Goal: Transaction & Acquisition: Purchase product/service

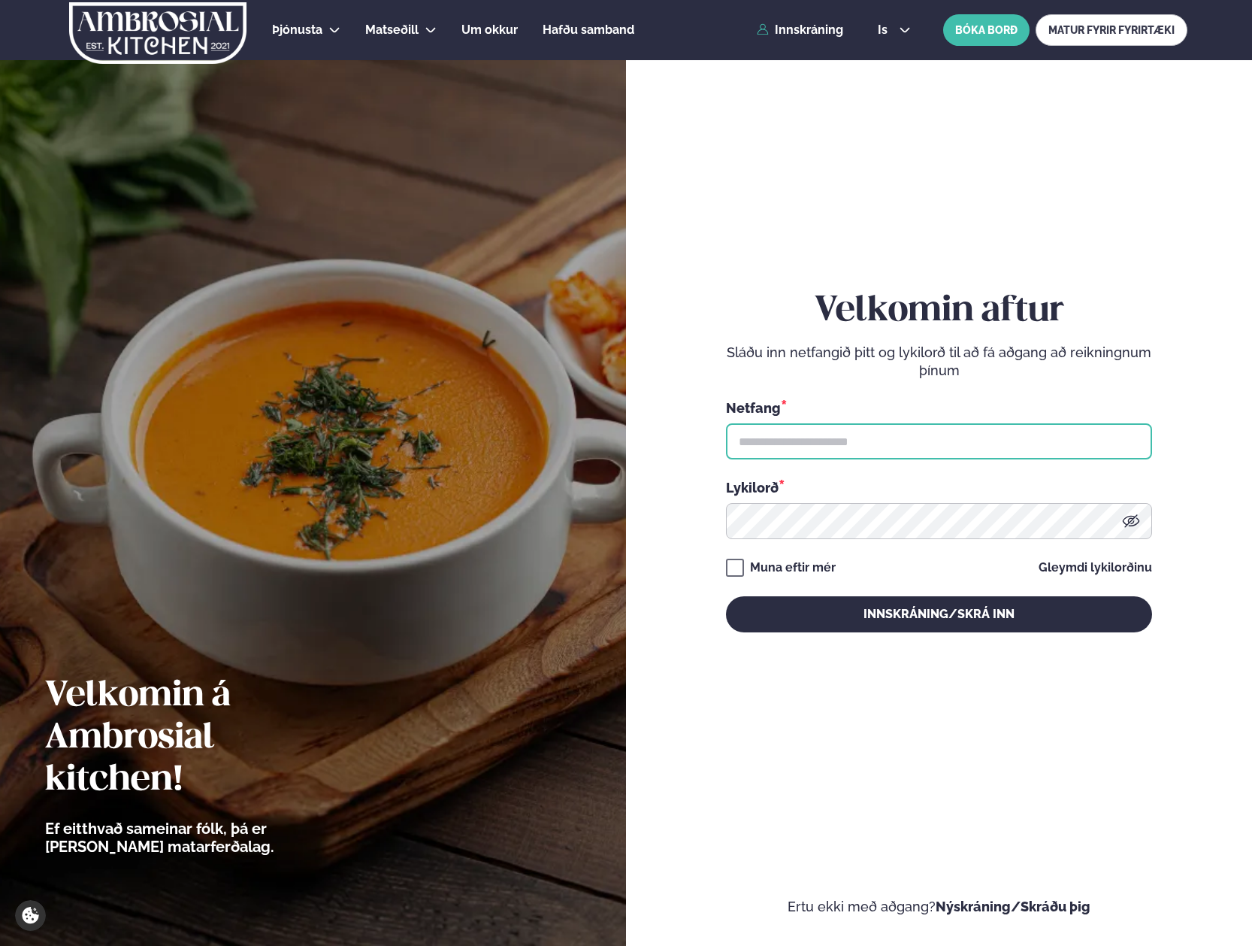
type input "**********"
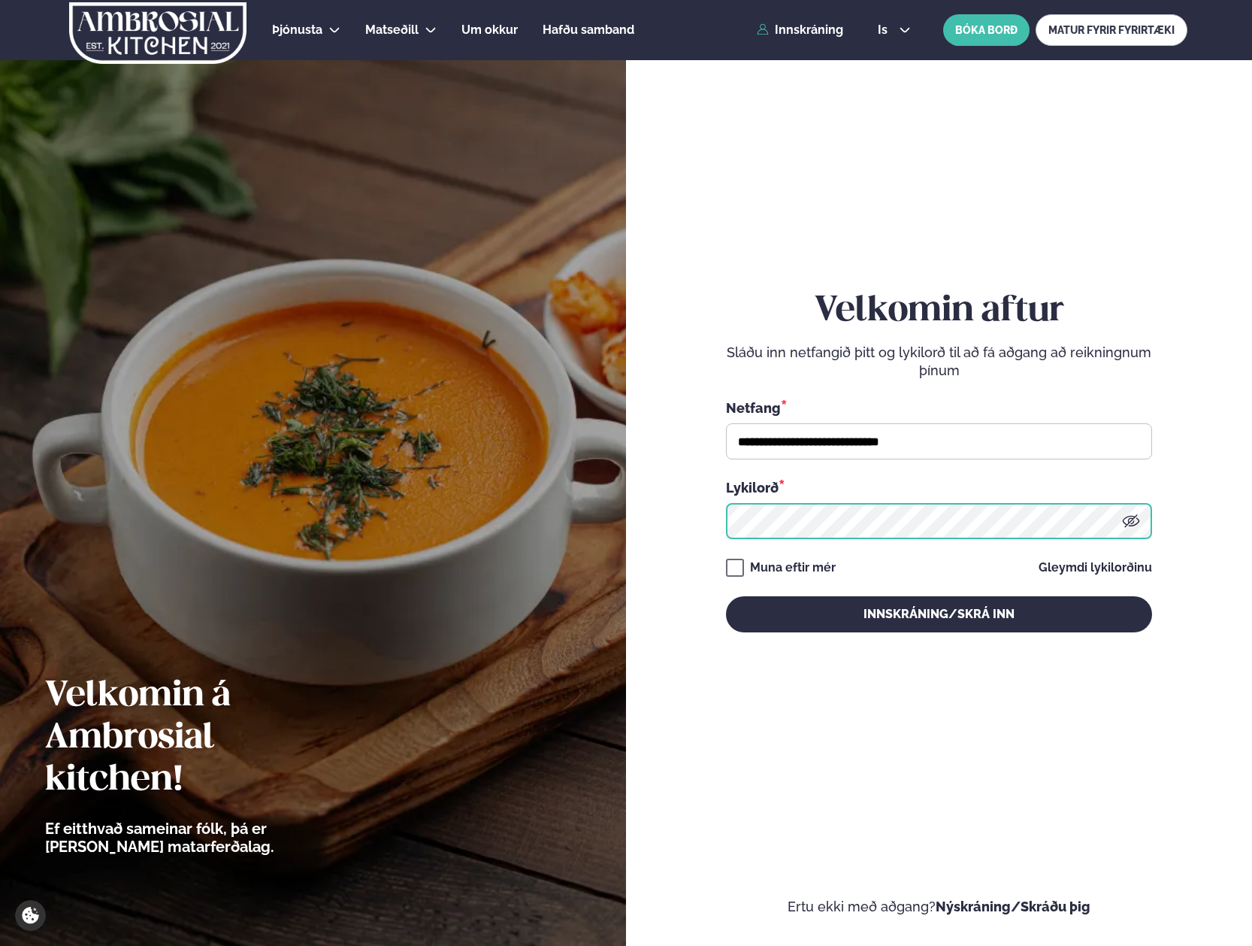
click at [939, 613] on button "Innskráning/Skrá inn" at bounding box center [939, 614] width 426 height 36
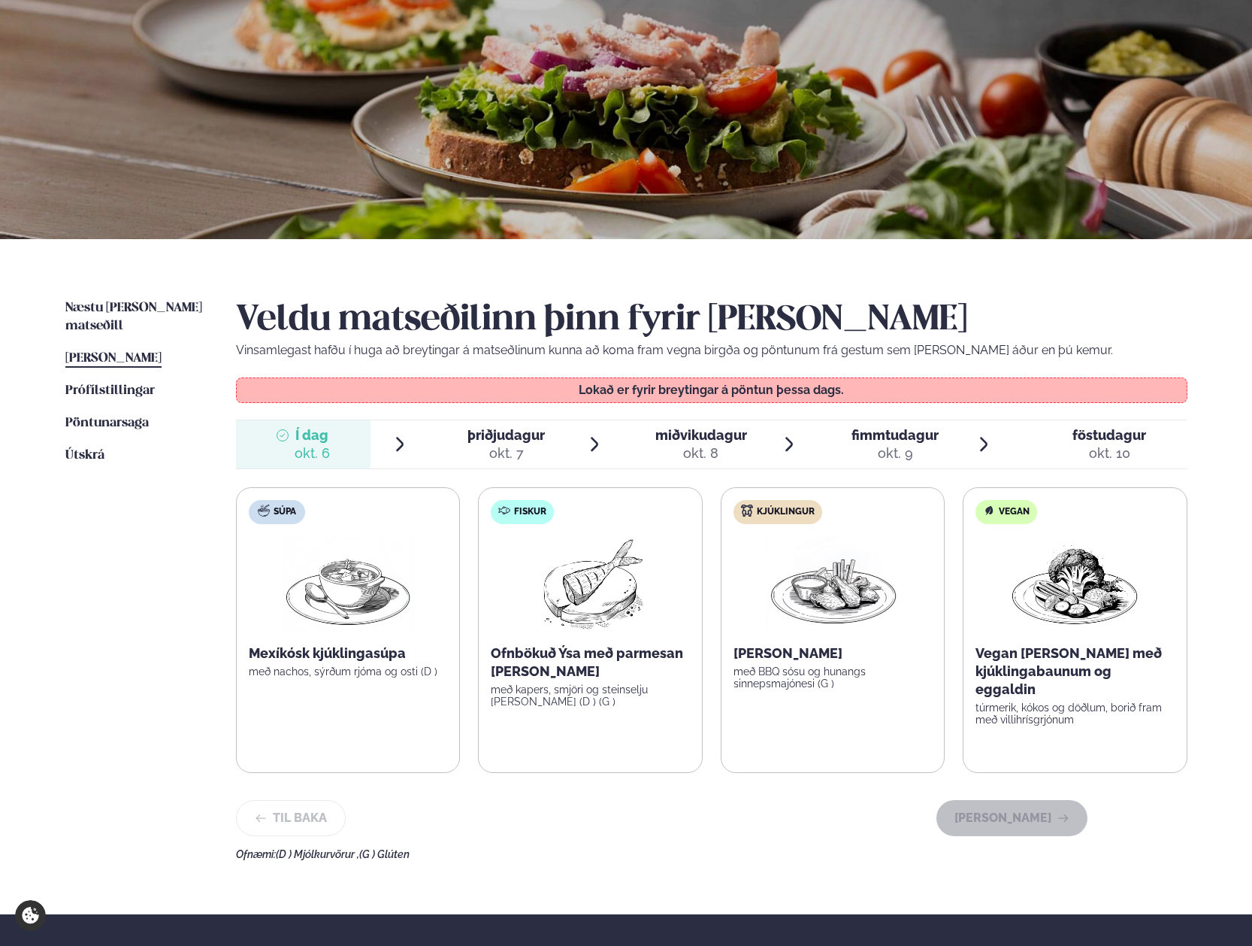
scroll to position [94, 0]
click at [510, 435] on span "þriðjudagur" at bounding box center [506, 434] width 77 height 16
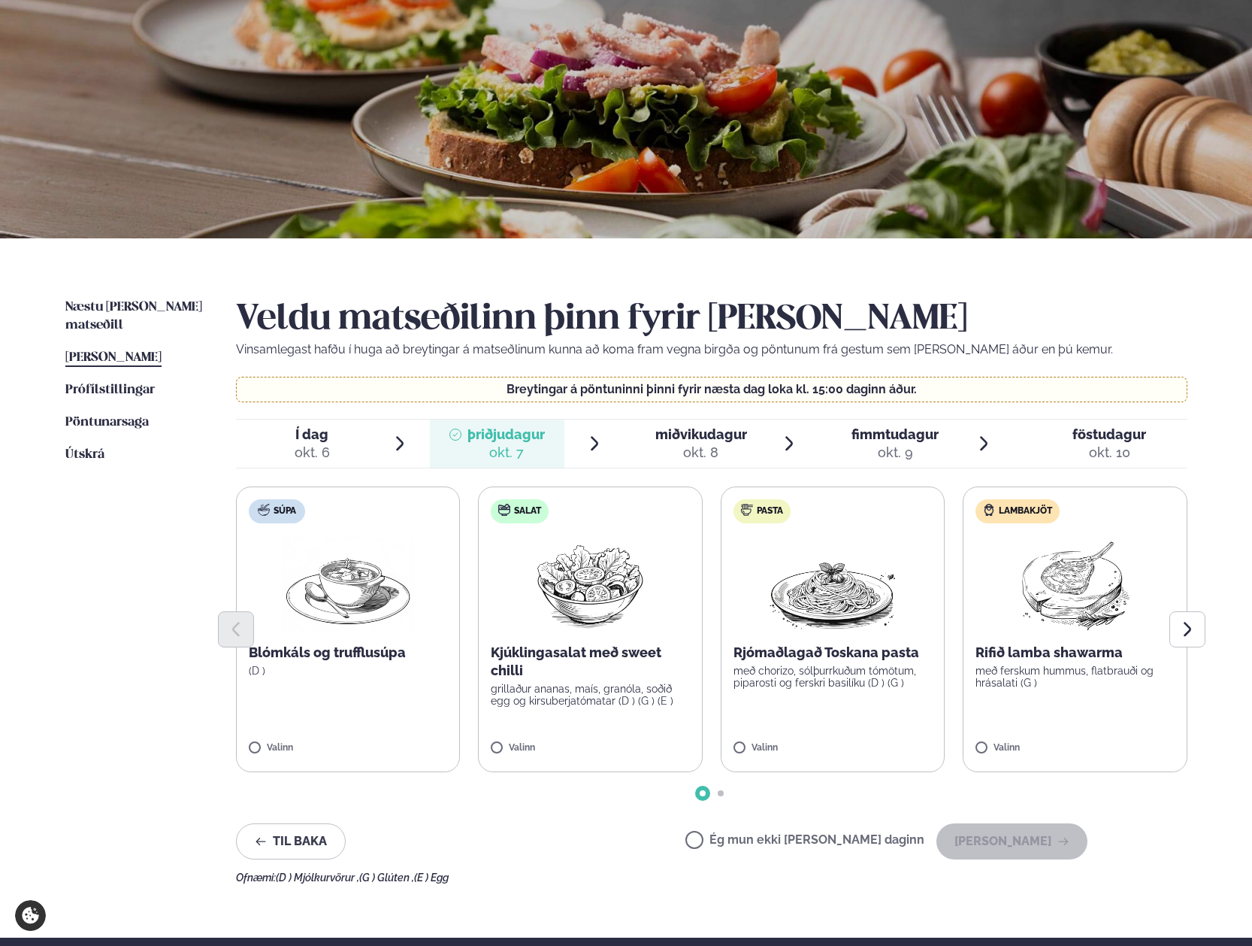
click at [1105, 677] on p "með ferskum hummus, flatbrauði og hrásalati (G )" at bounding box center [1075, 677] width 199 height 24
click at [1000, 835] on button "[PERSON_NAME]" at bounding box center [1012, 841] width 151 height 36
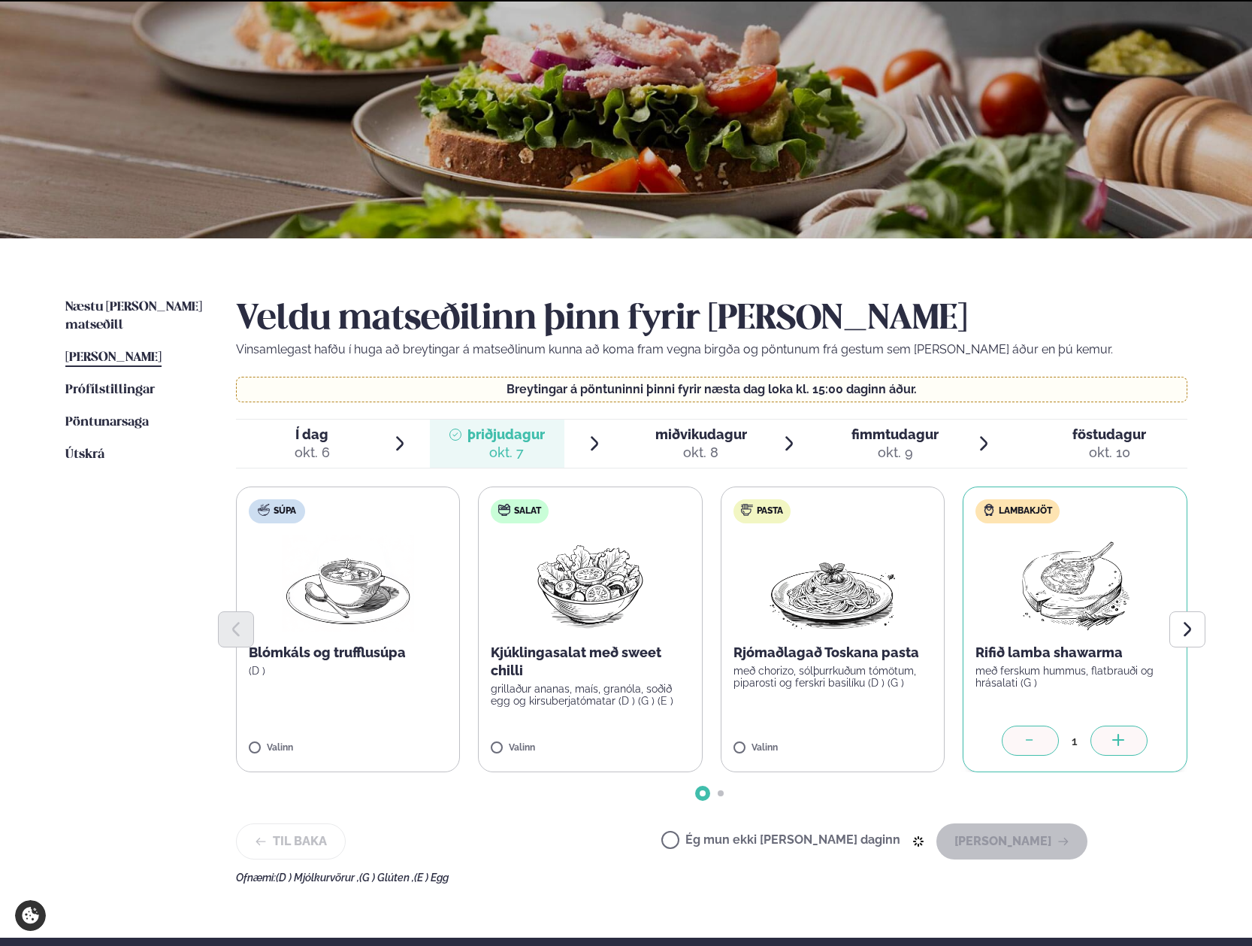
scroll to position [88, 0]
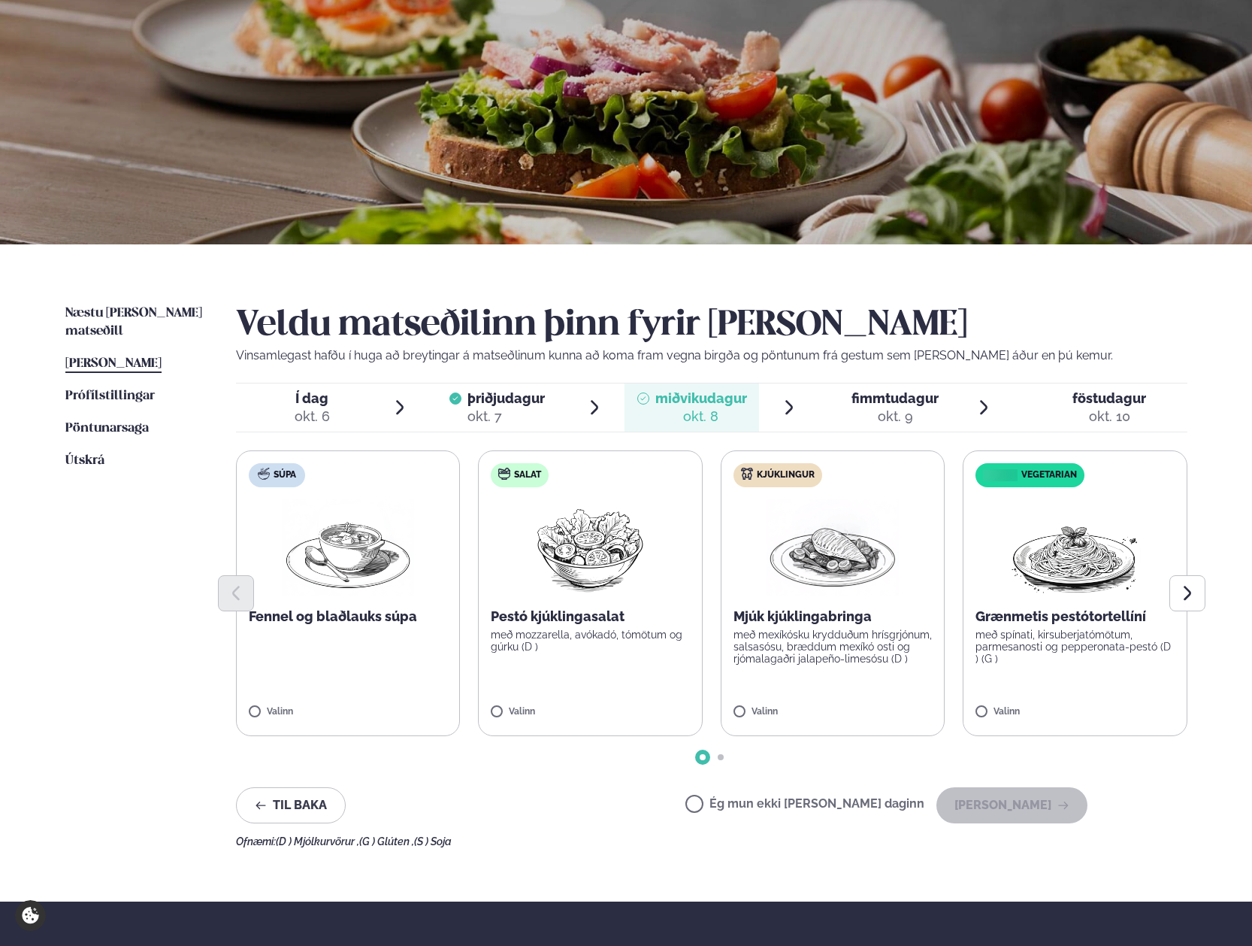
click at [580, 691] on label "Salat Pestó kjúklingasalat með mozzarella, avókadó, tómötum og gúrku (D ) Valinn" at bounding box center [590, 593] width 225 height 286
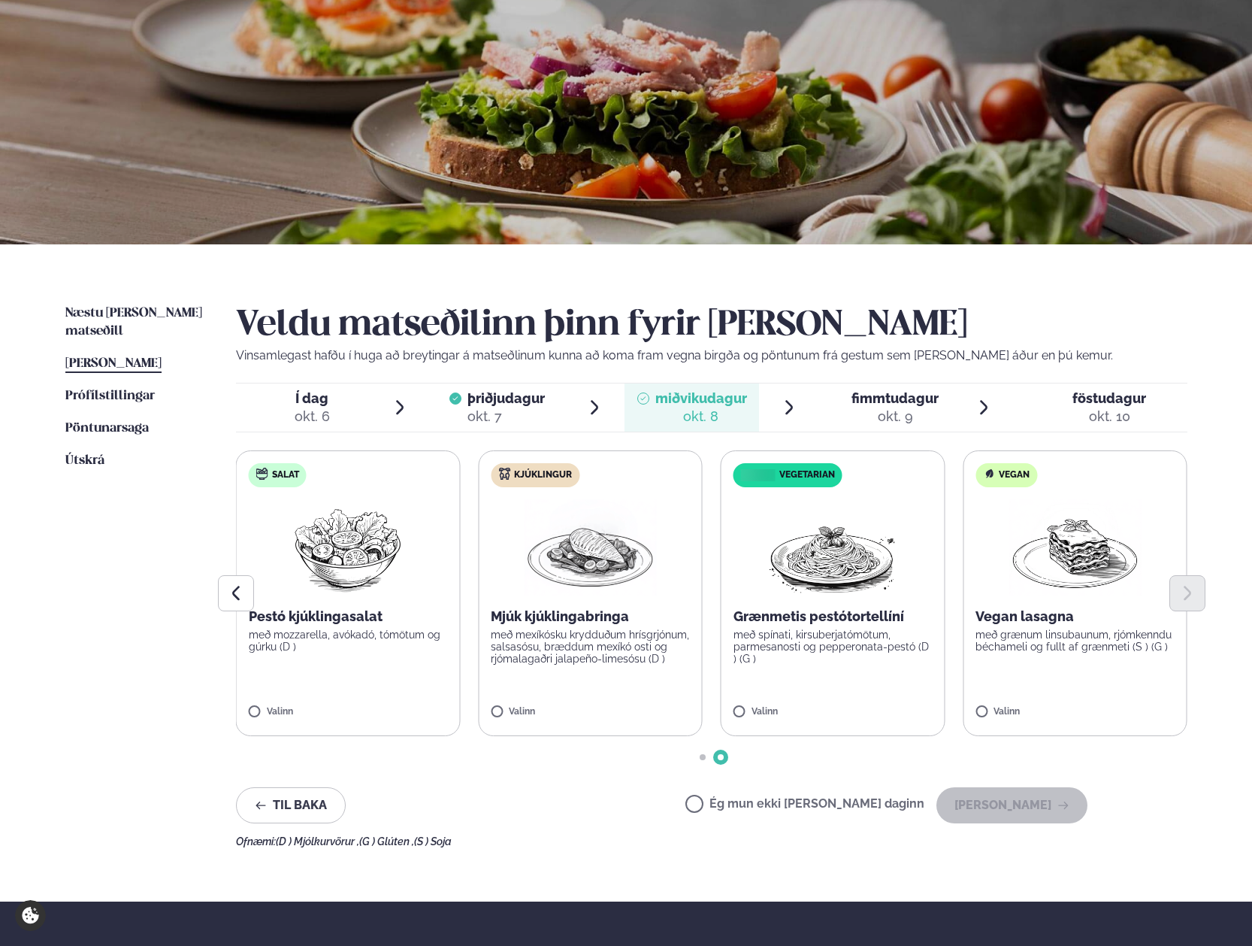
click at [371, 635] on p "með mozzarella, avókadó, tómötum og gúrku (D )" at bounding box center [348, 640] width 199 height 24
click at [1013, 802] on button "[PERSON_NAME]" at bounding box center [1012, 805] width 151 height 36
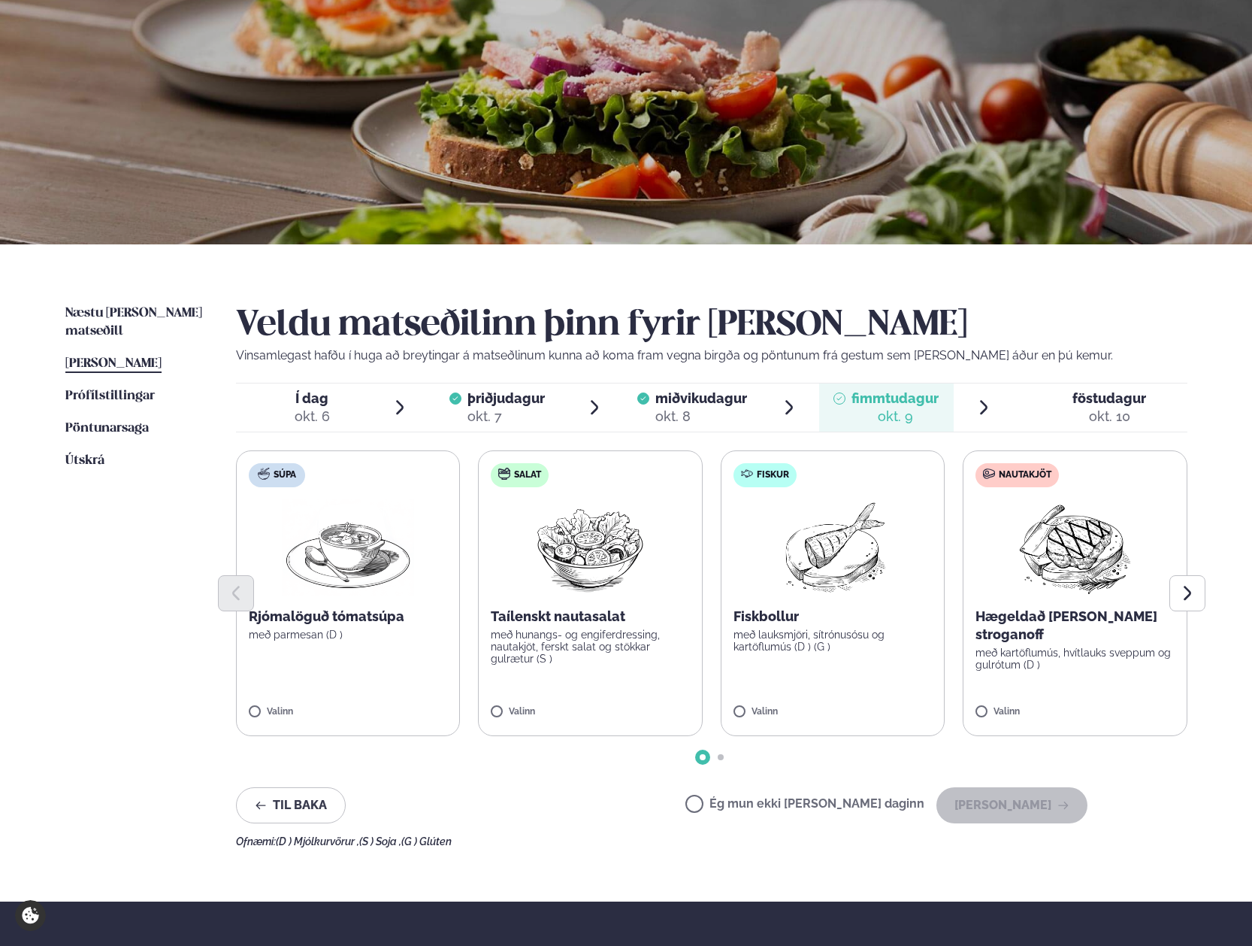
click at [1109, 649] on p "með kartöflumús, hvítlauks sveppum og gulrótum (D )" at bounding box center [1075, 659] width 199 height 24
click at [1037, 804] on button "[PERSON_NAME]" at bounding box center [1012, 805] width 151 height 36
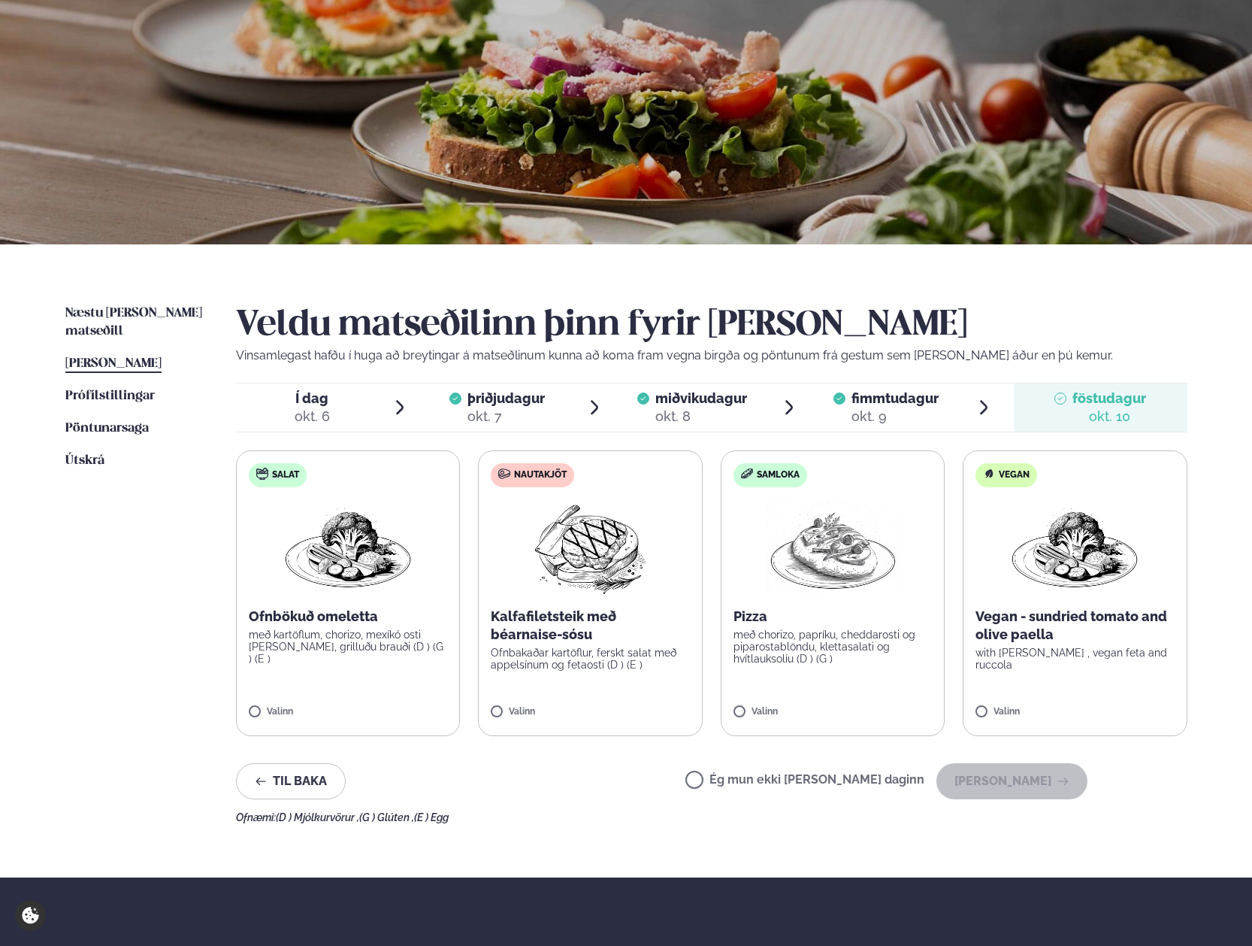
click at [631, 672] on label "Nautakjöt Kalfafiletsteik með béarnaise-sósu Ofnbakaðar kartöflur, ferskt salat…" at bounding box center [590, 593] width 225 height 286
click at [1011, 773] on button "[PERSON_NAME]" at bounding box center [1012, 781] width 151 height 36
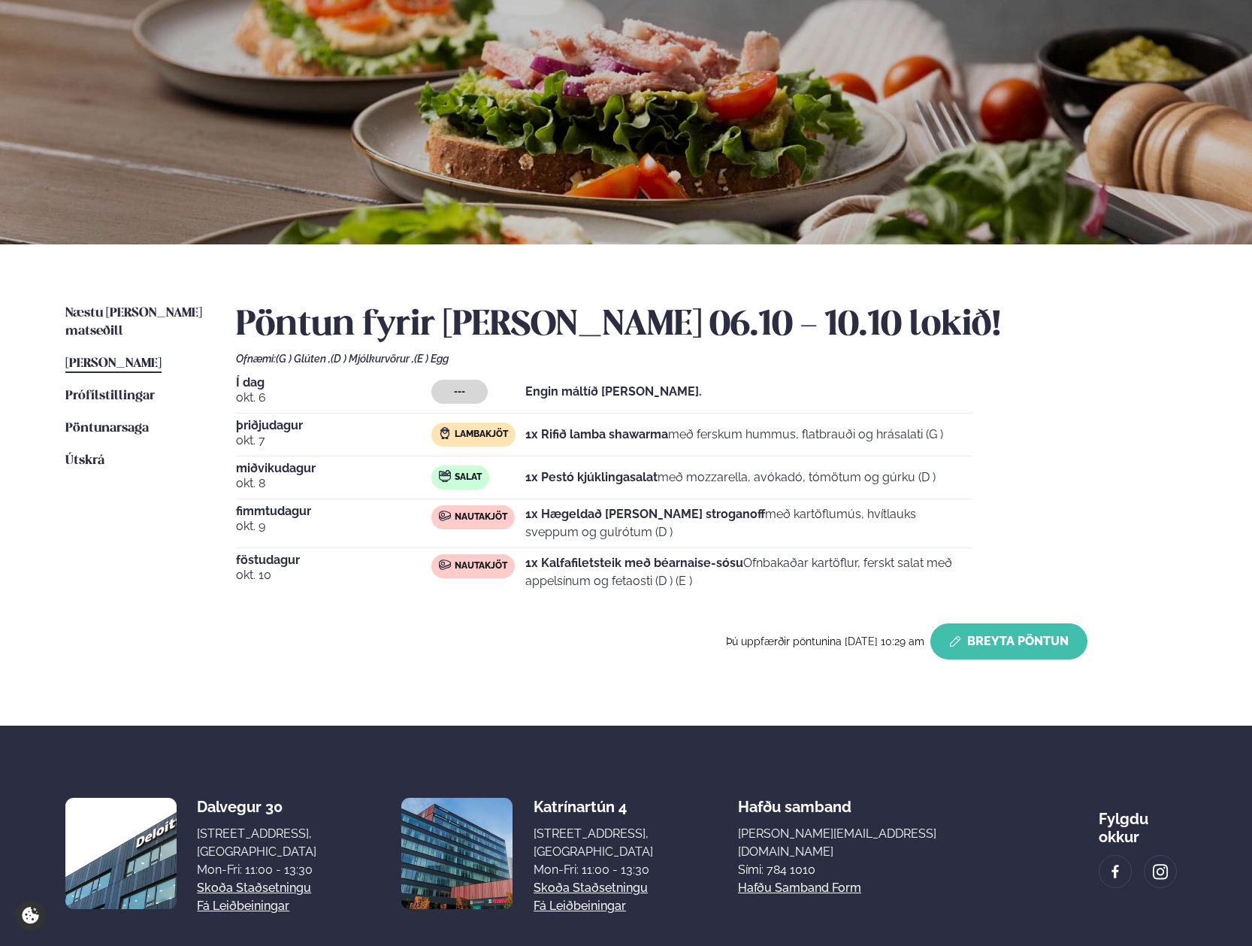
click at [1019, 628] on button "Breyta Pöntun" at bounding box center [1009, 641] width 157 height 36
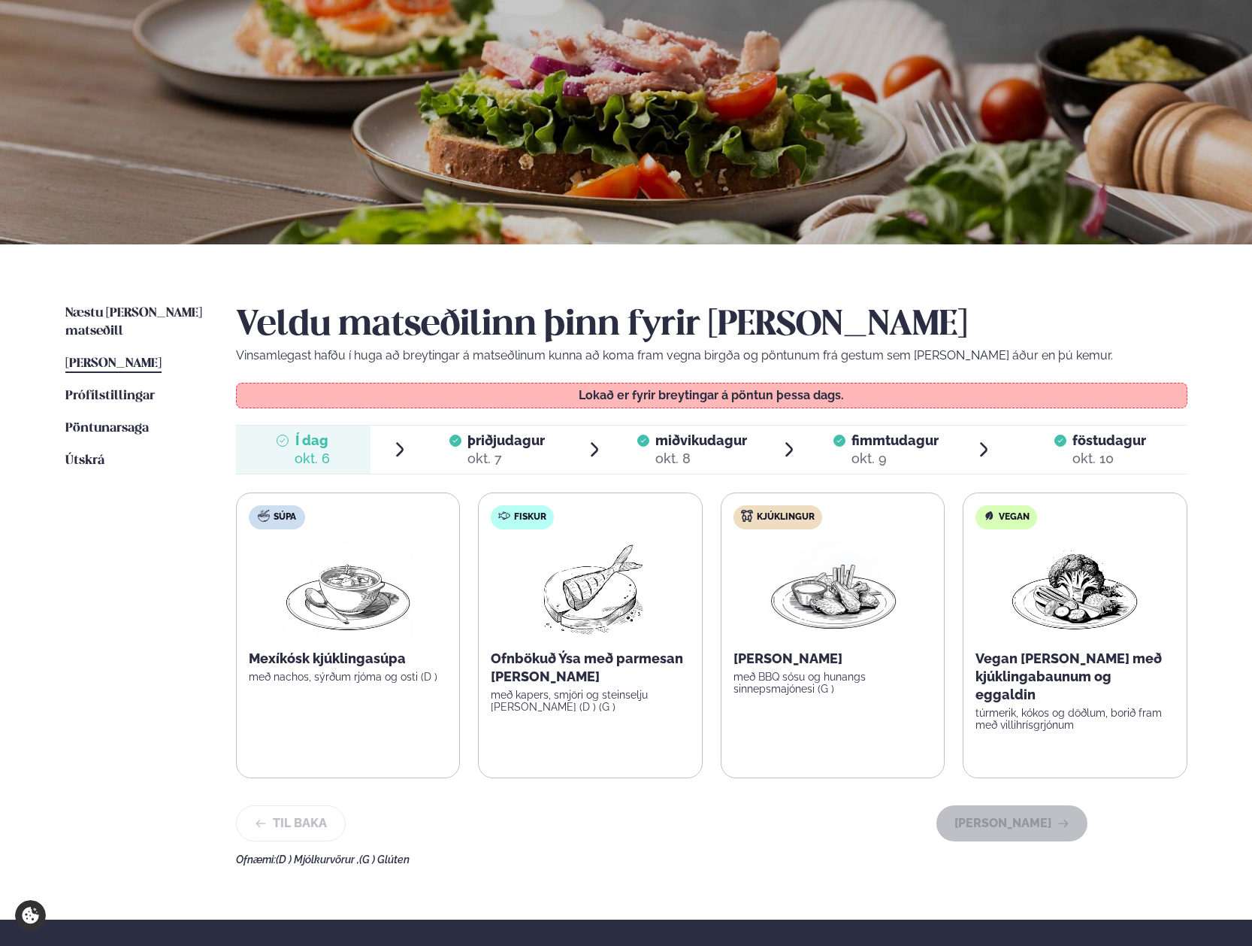
click at [501, 450] on div "okt. 7" at bounding box center [506, 459] width 77 height 18
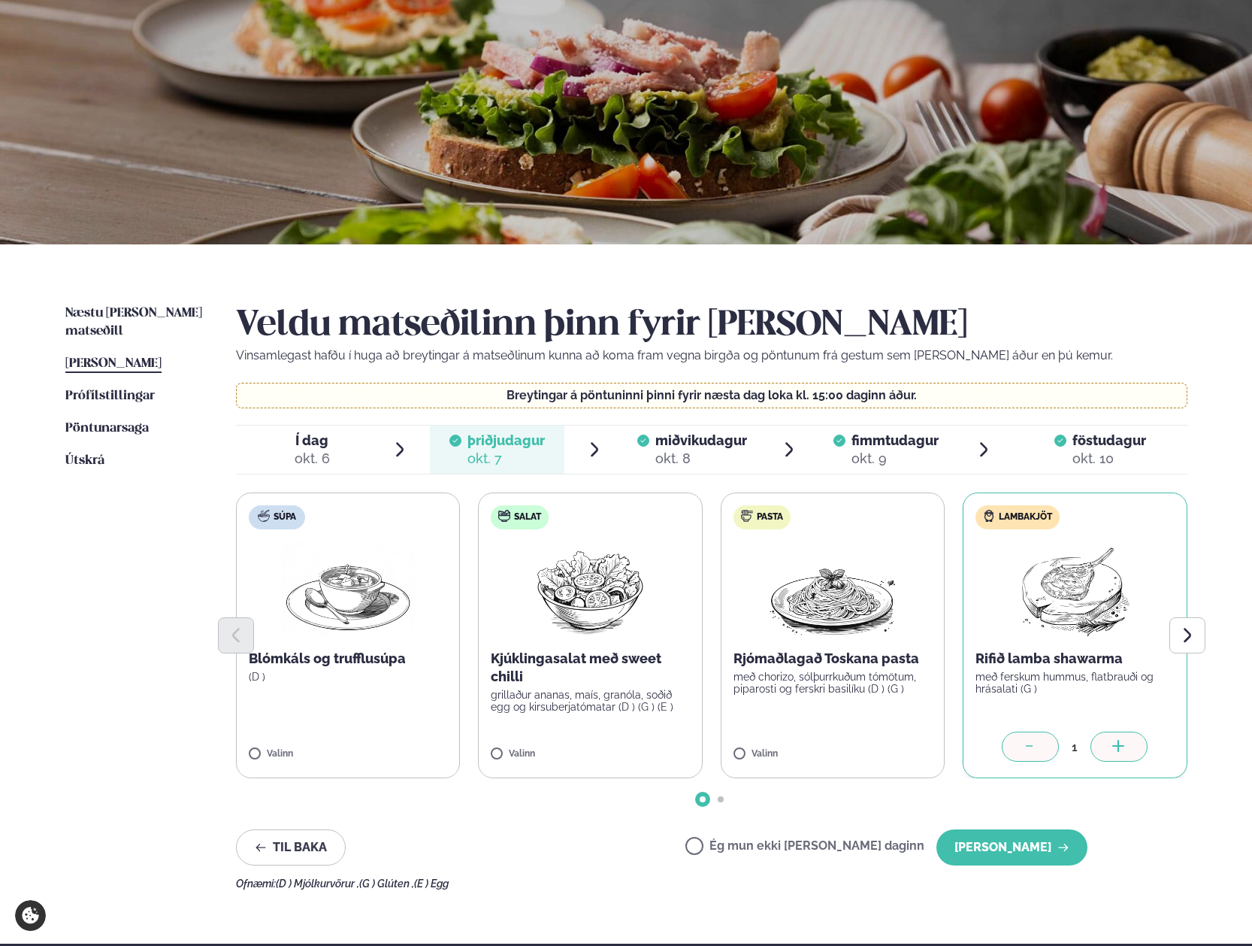
click at [633, 448] on span "miðvikudagur mið. [DATE]" at bounding box center [692, 450] width 135 height 48
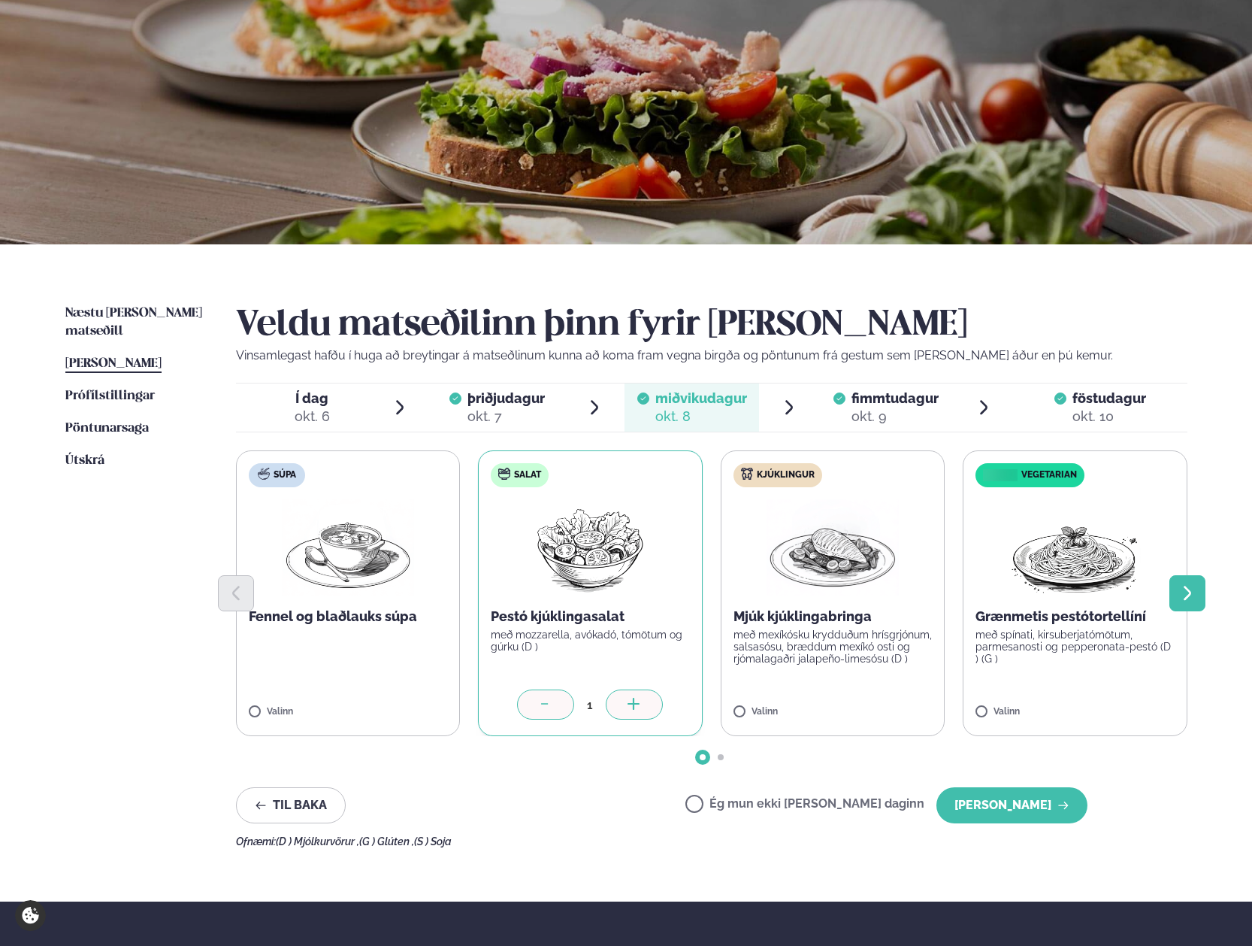
click at [1198, 591] on button "Next slide" at bounding box center [1188, 593] width 36 height 36
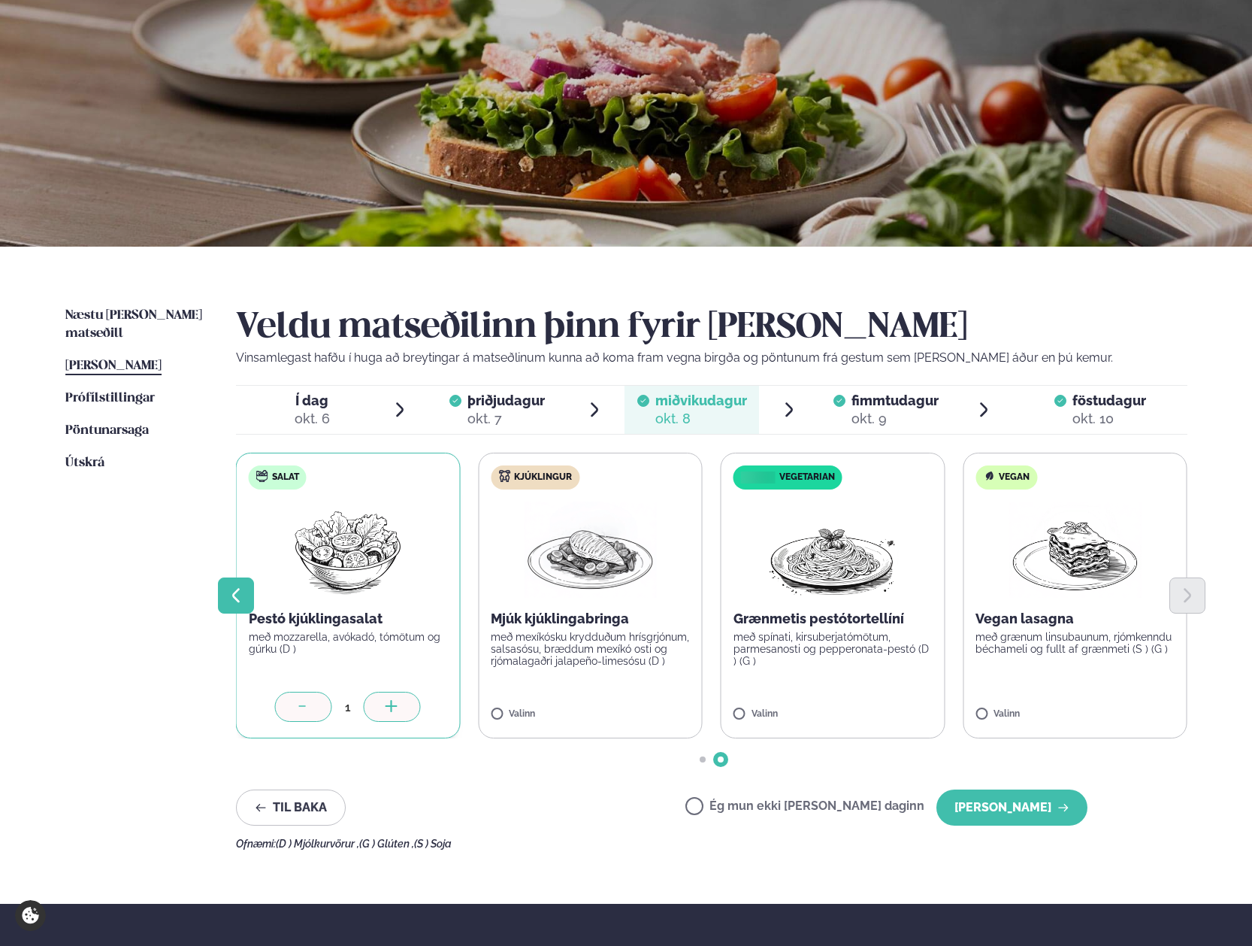
scroll to position [81, 0]
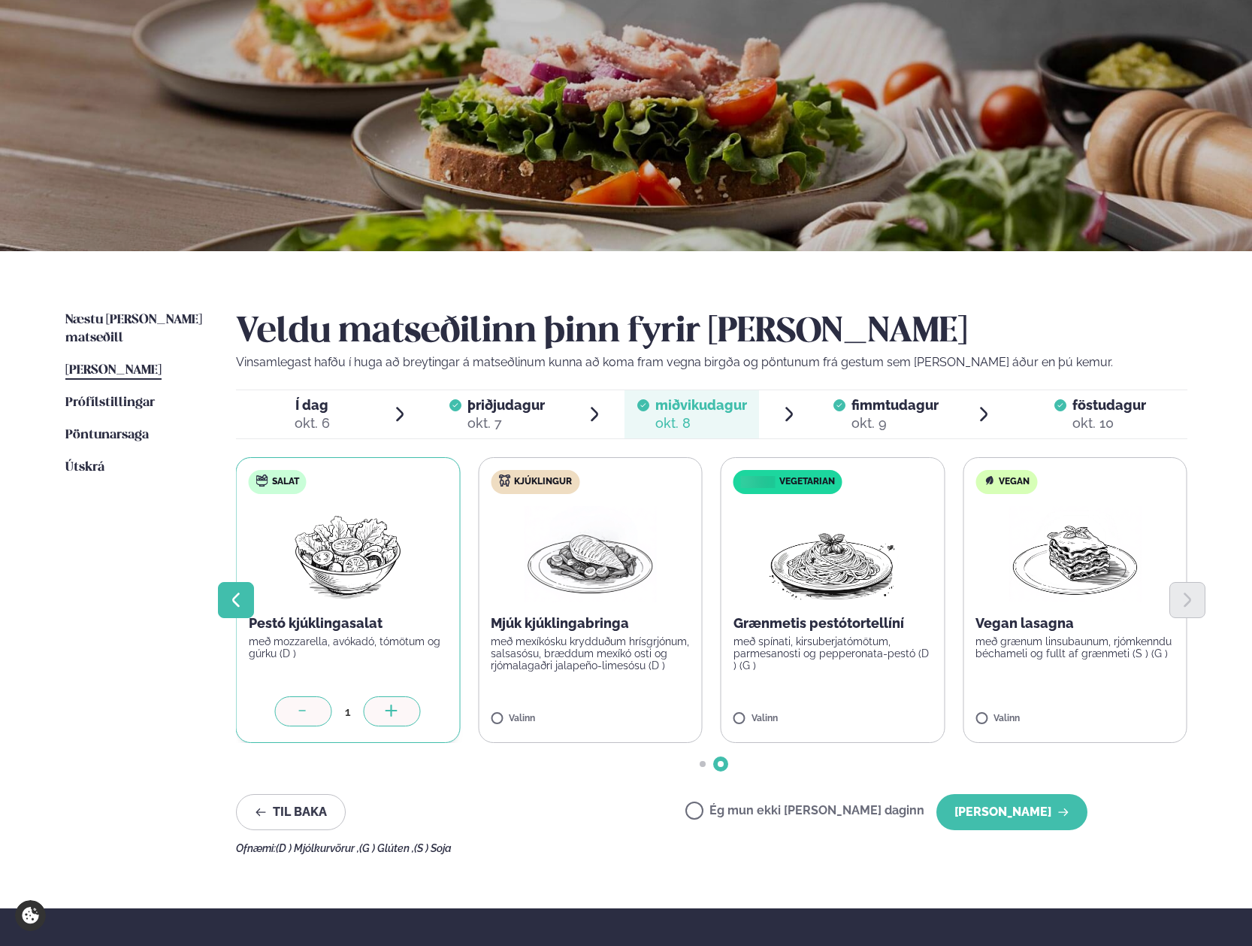
click at [243, 589] on button "Previous slide" at bounding box center [236, 600] width 36 height 36
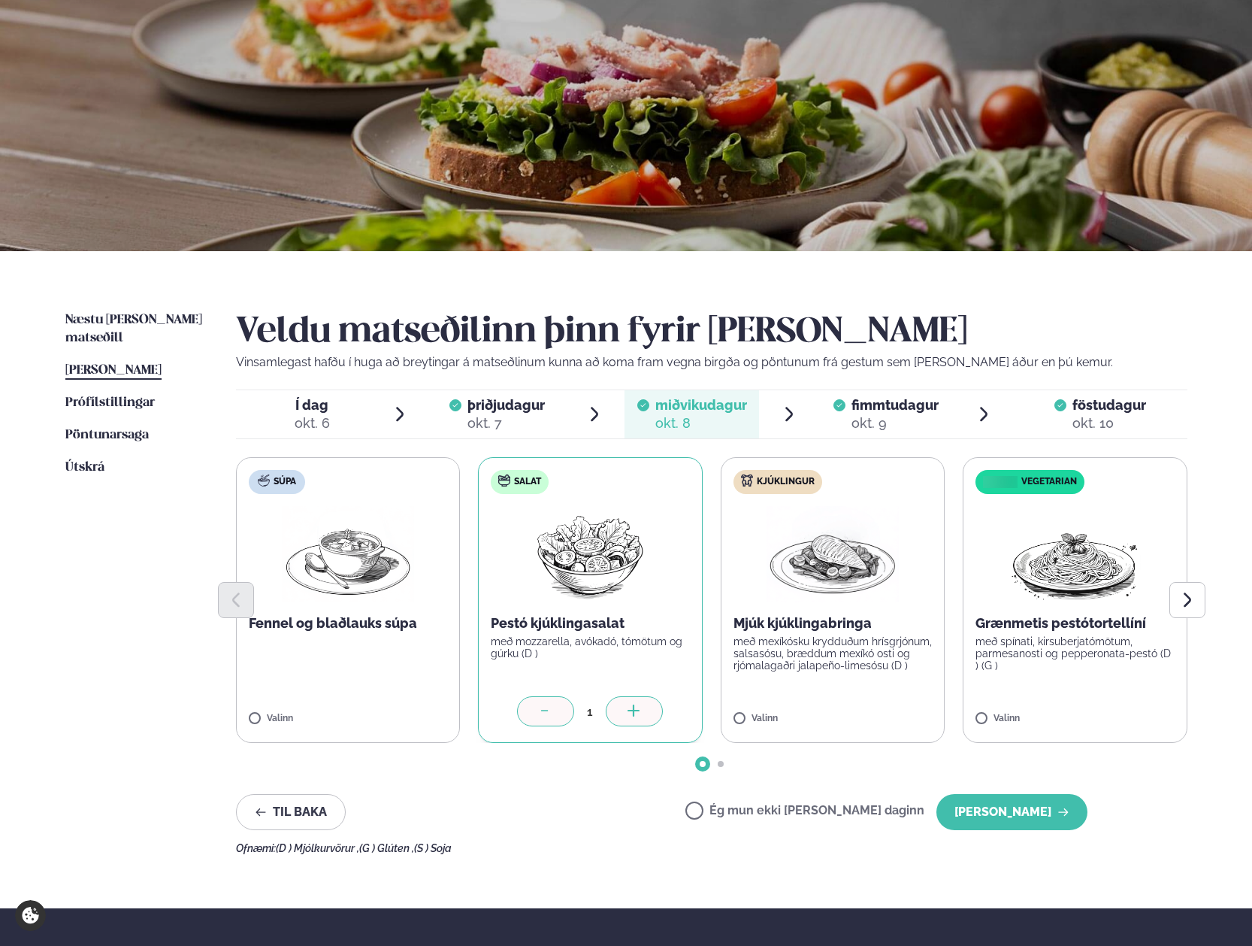
click at [871, 409] on span "fimmtudagur" at bounding box center [895, 405] width 87 height 16
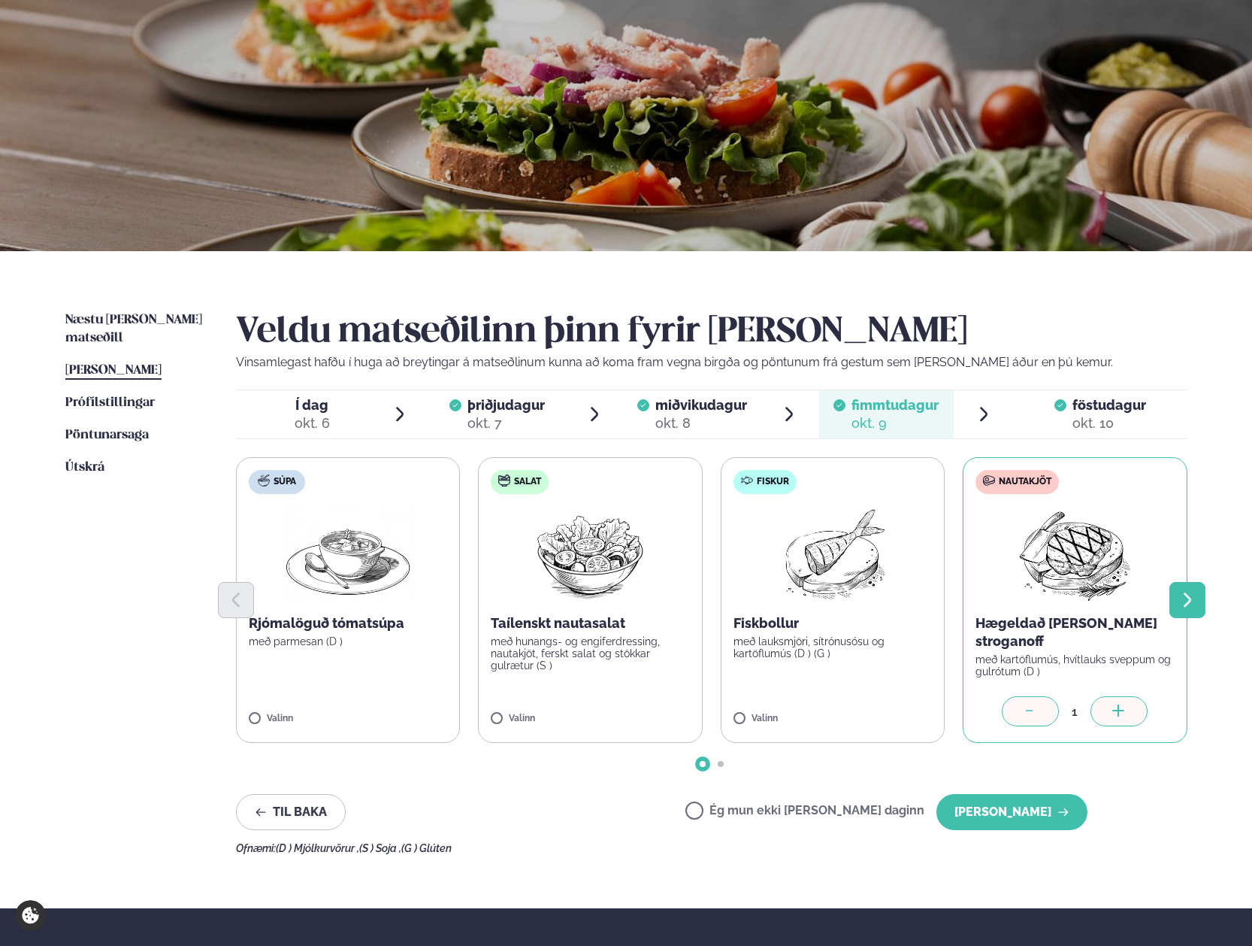
click at [1204, 596] on button "Next slide" at bounding box center [1188, 600] width 36 height 36
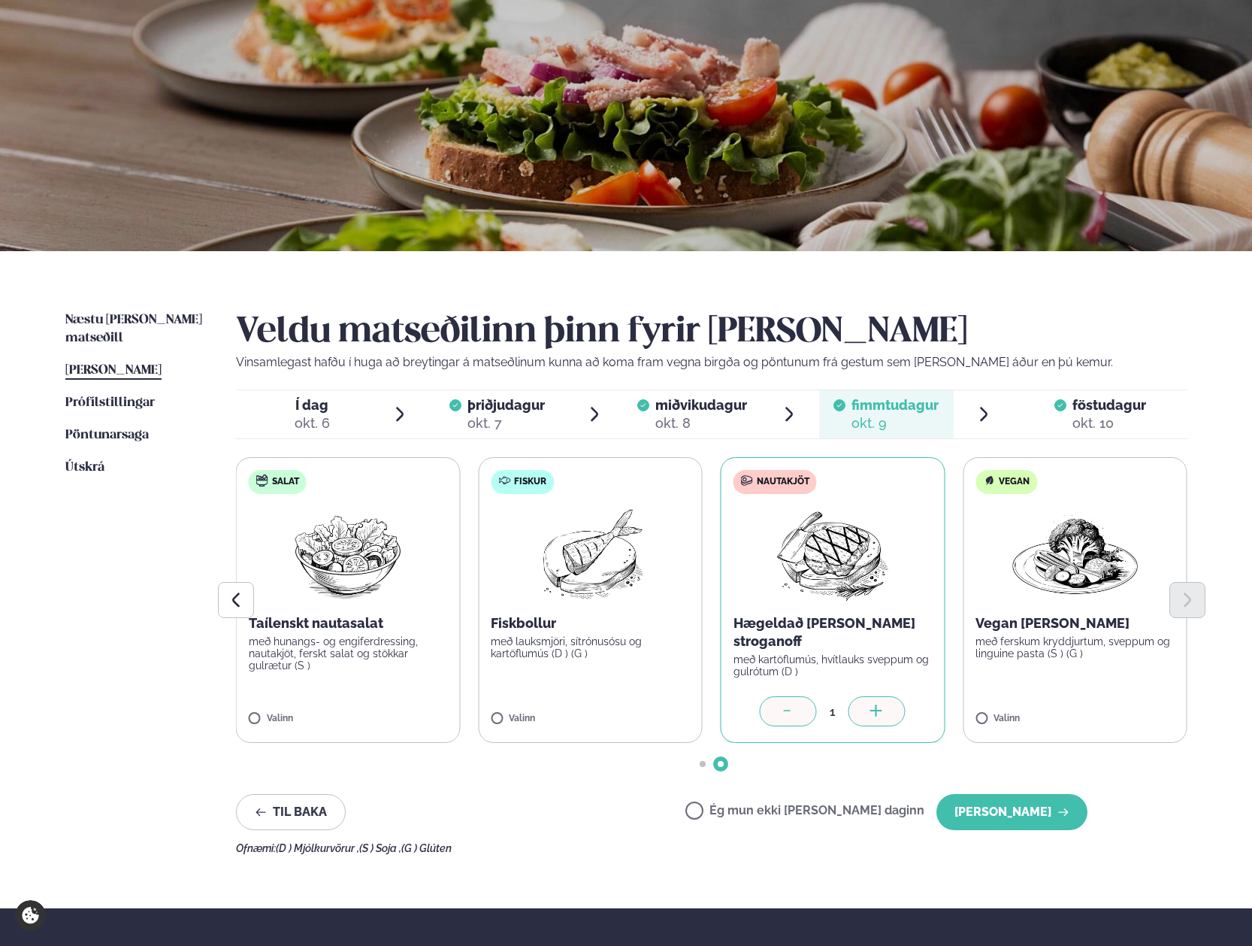
drag, startPoint x: 667, startPoint y: 604, endPoint x: 658, endPoint y: 611, distance: 11.3
click at [659, 604] on div at bounding box center [712, 600] width 952 height 36
click at [650, 670] on label "Fiskur Fiskbollur með lauksmjöri, sítrónusósu og kartöflumús (D ) (G ) Valinn" at bounding box center [590, 600] width 225 height 286
click at [795, 716] on icon at bounding box center [788, 711] width 15 height 15
click at [1029, 813] on button "[PERSON_NAME]" at bounding box center [1012, 812] width 151 height 36
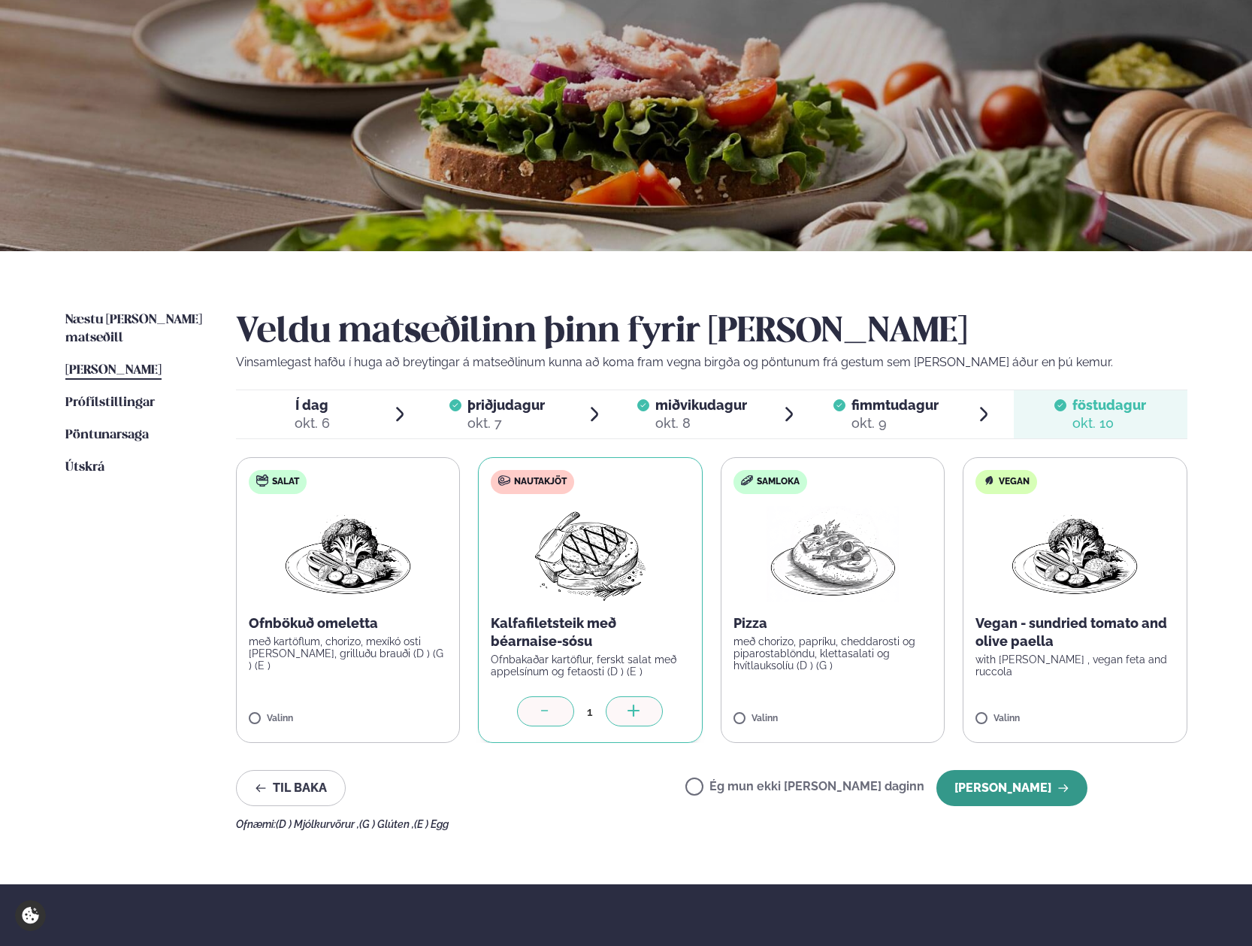
click at [1068, 789] on icon "button" at bounding box center [1064, 788] width 10 height 8
